Goal: Transaction & Acquisition: Purchase product/service

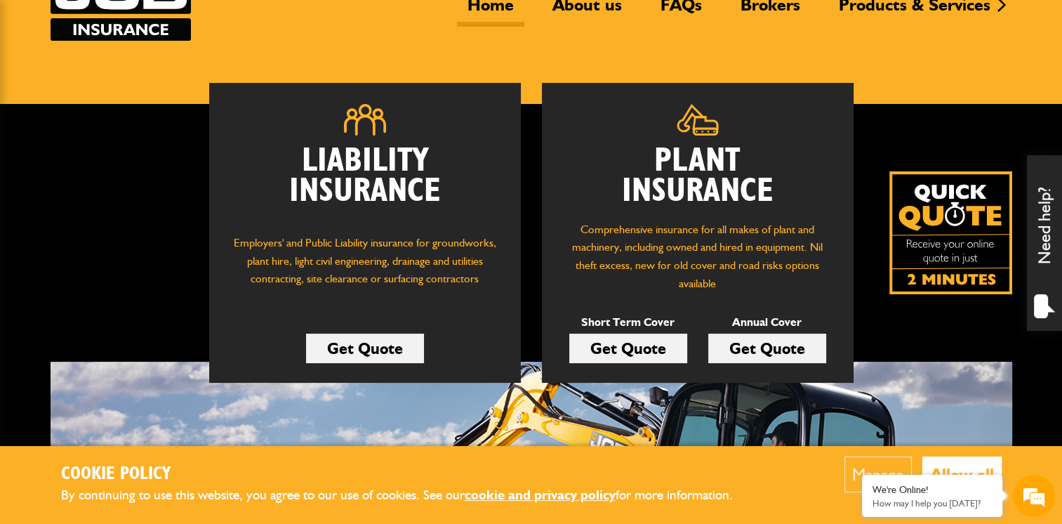
click at [634, 352] on link "Get Quote" at bounding box center [628, 347] width 118 height 29
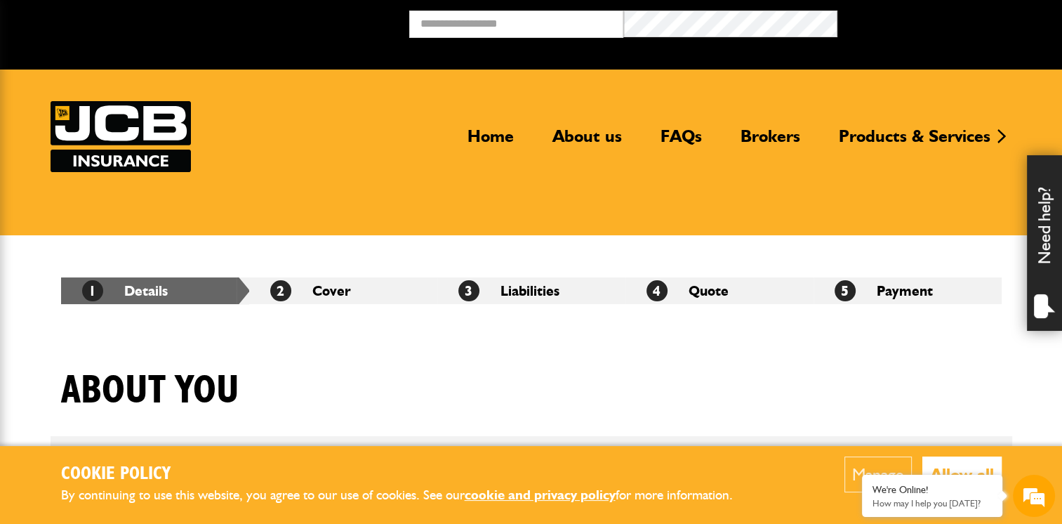
scroll to position [224, 0]
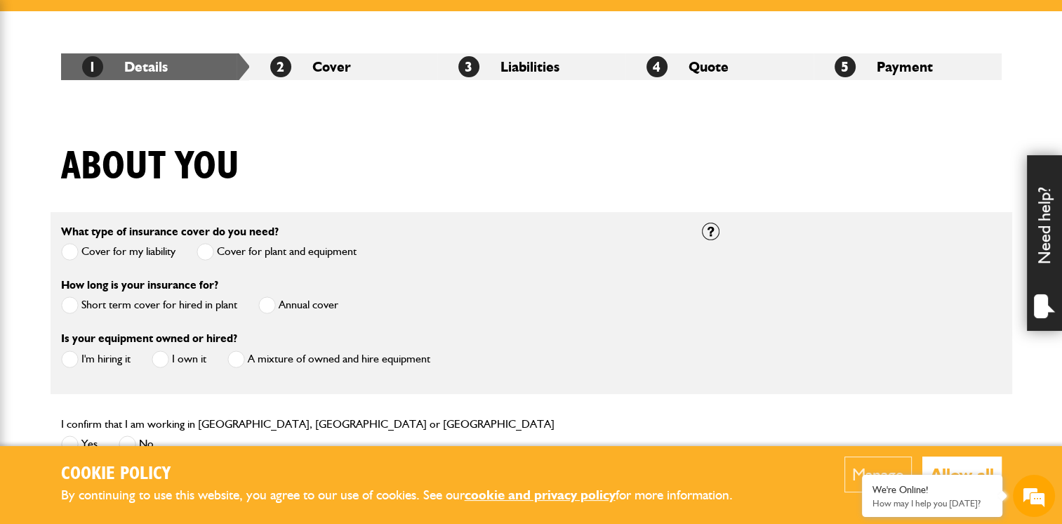
click at [67, 306] on span at bounding box center [70, 305] width 18 height 18
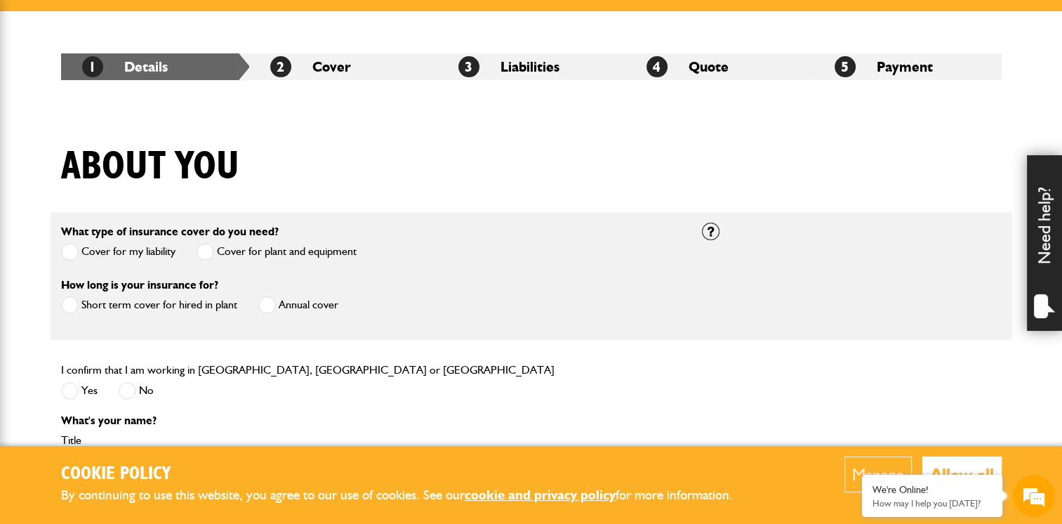
scroll to position [336, 0]
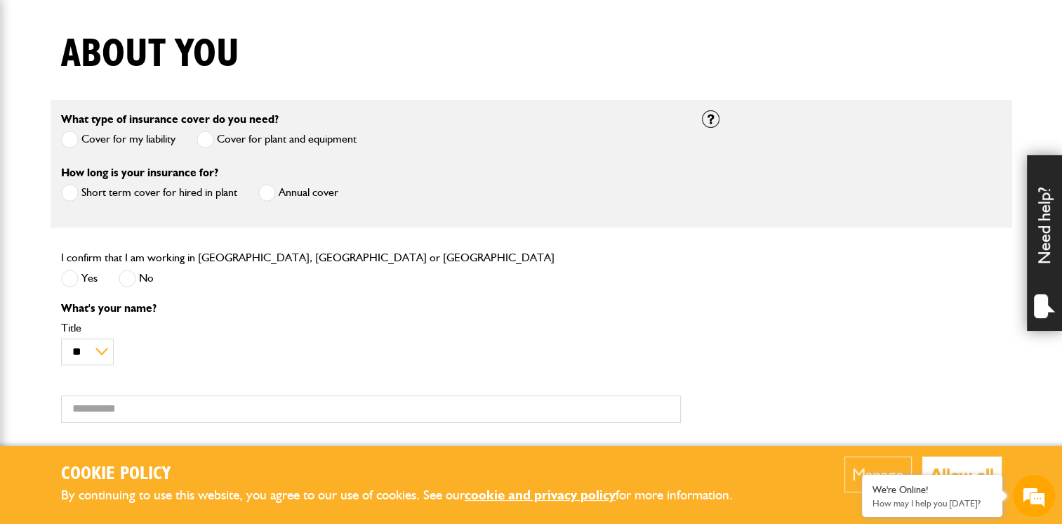
click at [69, 282] on span at bounding box center [70, 279] width 18 height 18
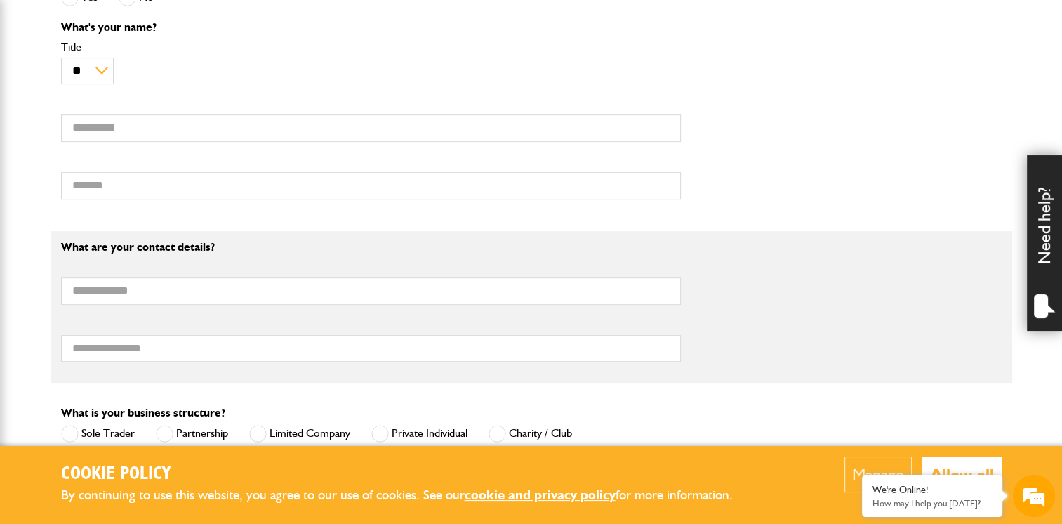
scroll to position [744, 0]
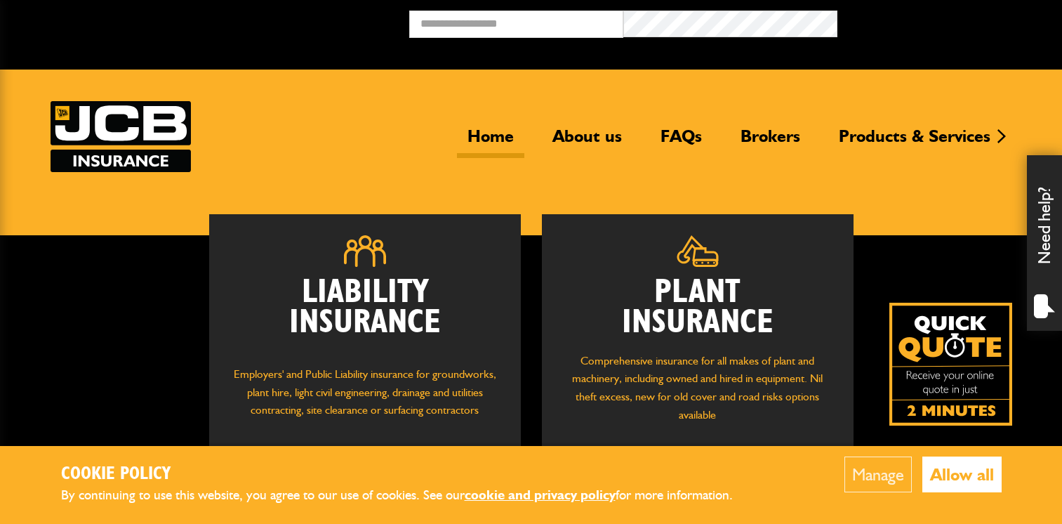
scroll to position [131, 0]
